Goal: Check status: Check status

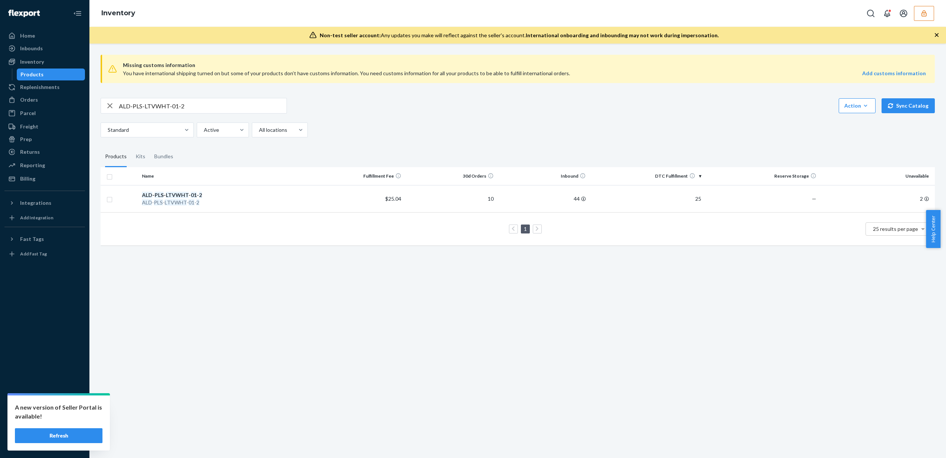
click at [60, 433] on button "Refresh" at bounding box center [59, 435] width 88 height 15
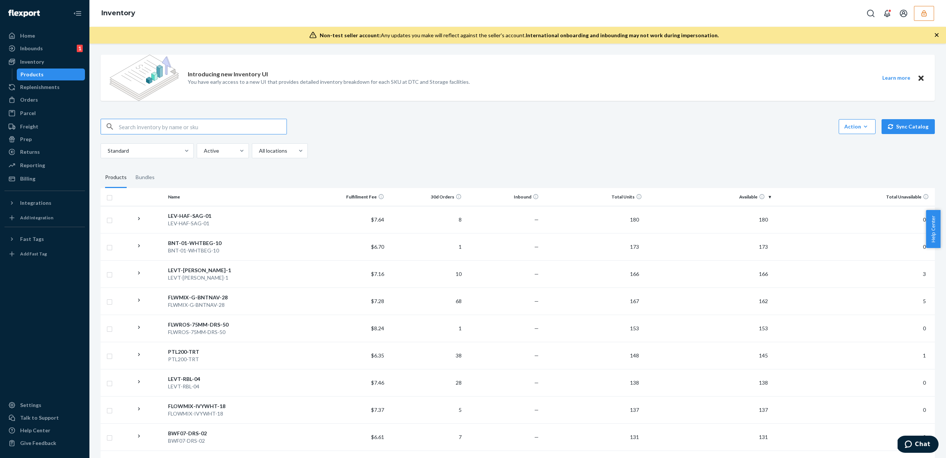
click at [924, 15] on icon "button" at bounding box center [923, 13] width 7 height 7
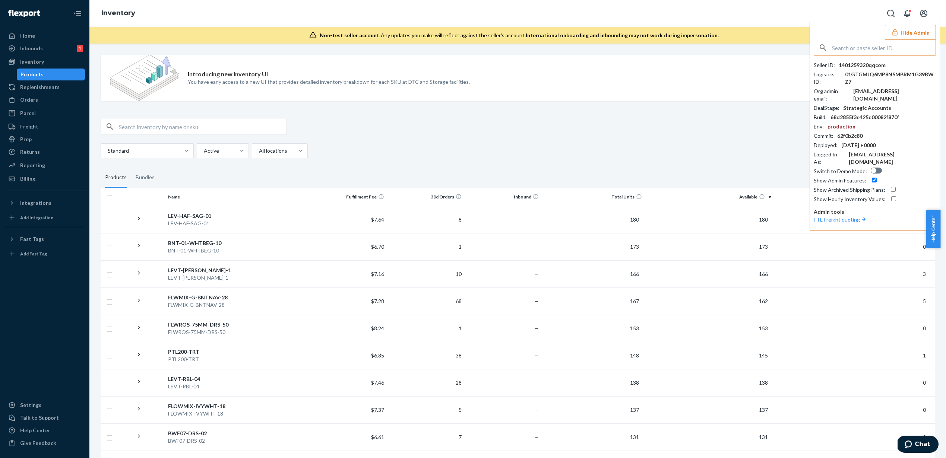
click at [896, 48] on input "text" at bounding box center [884, 47] width 104 height 15
type input "info@themilkbarcollective.com"
click at [863, 65] on span "infothemilkbarcollectivecom" at bounding box center [864, 64] width 86 height 7
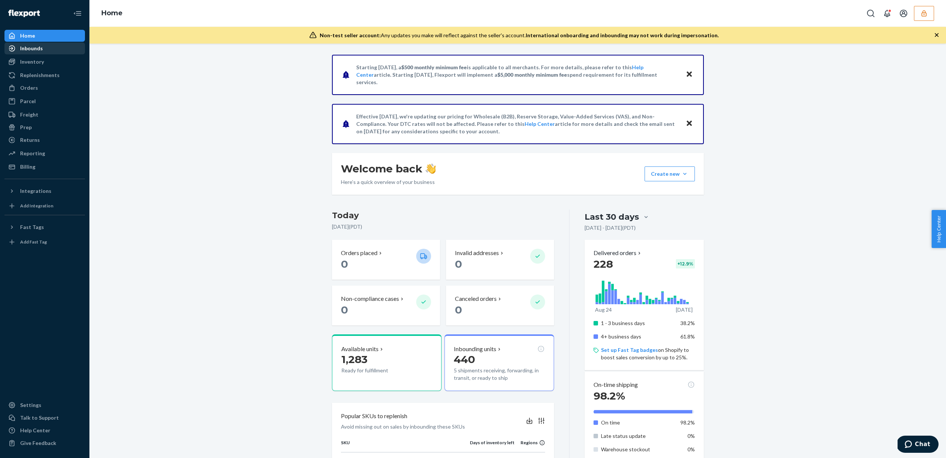
click at [37, 46] on div "Inbounds" at bounding box center [31, 48] width 23 height 7
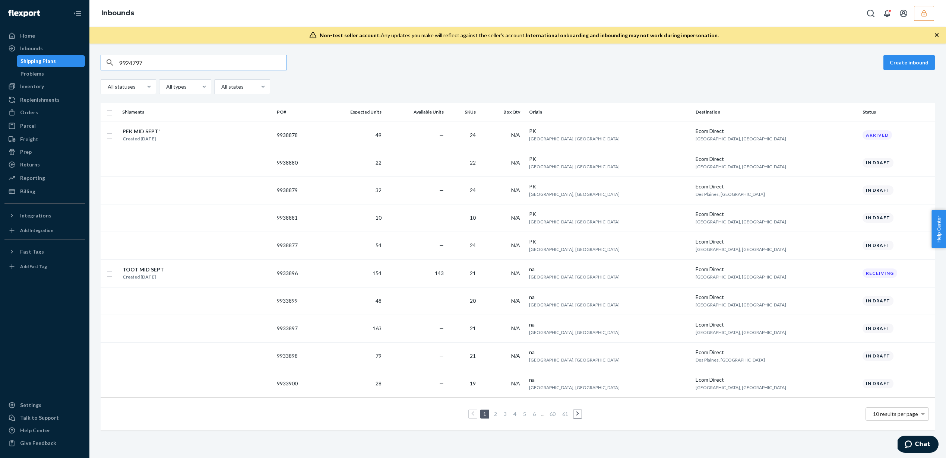
type input "9924797"
click at [166, 63] on input "text" at bounding box center [203, 62] width 168 height 15
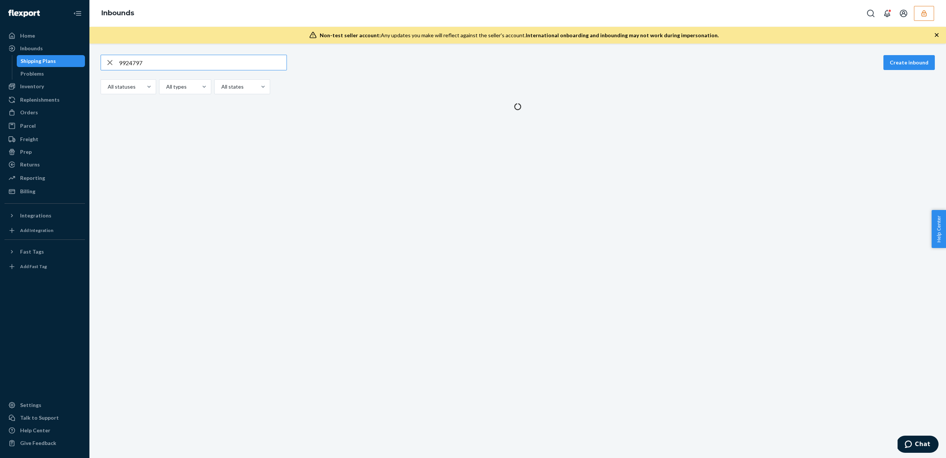
type input "9924797"
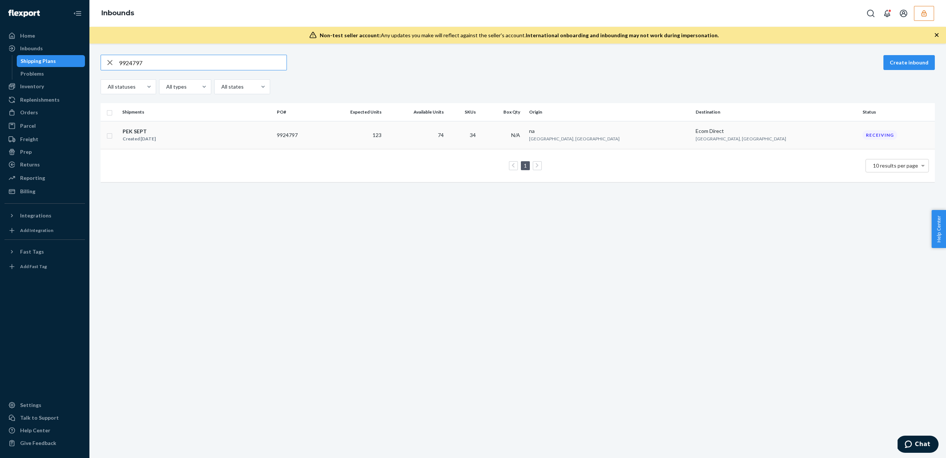
click at [447, 142] on td "74" at bounding box center [415, 135] width 63 height 28
